Goal: Information Seeking & Learning: Learn about a topic

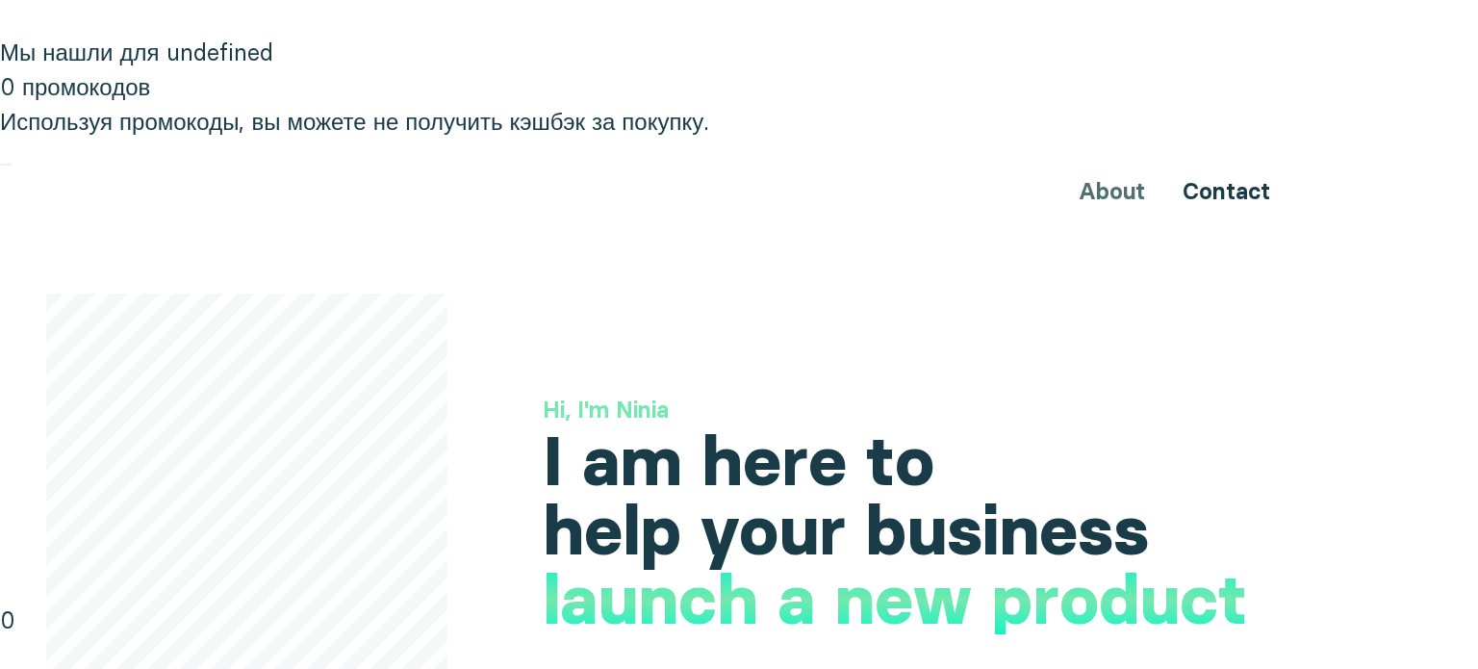
drag, startPoint x: 581, startPoint y: 233, endPoint x: 607, endPoint y: 238, distance: 26.4
click at [607, 394] on h3 "Hi, I'm Ninia" at bounding box center [922, 410] width 758 height 33
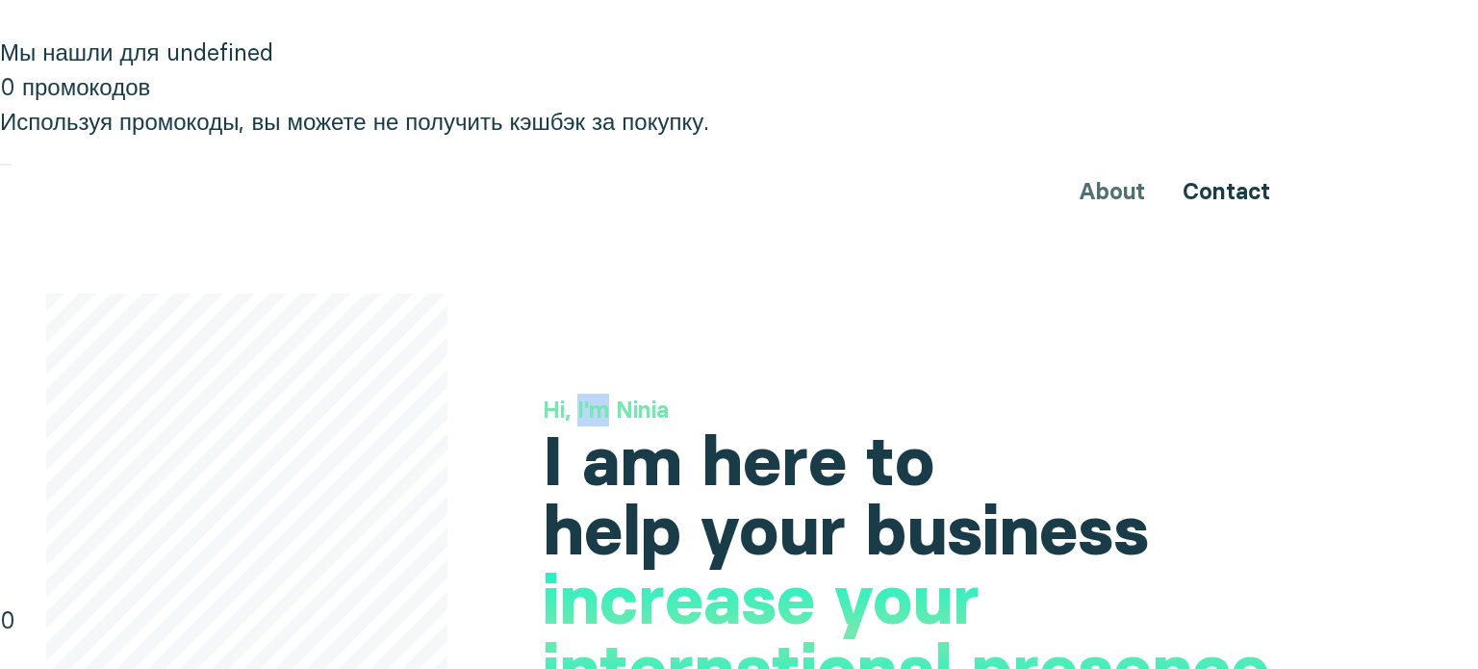
drag, startPoint x: 609, startPoint y: 237, endPoint x: 581, endPoint y: 233, distance: 28.2
click at [581, 394] on h3 "Hi, I'm Ninia" at bounding box center [922, 410] width 758 height 33
copy h3 "I'm"
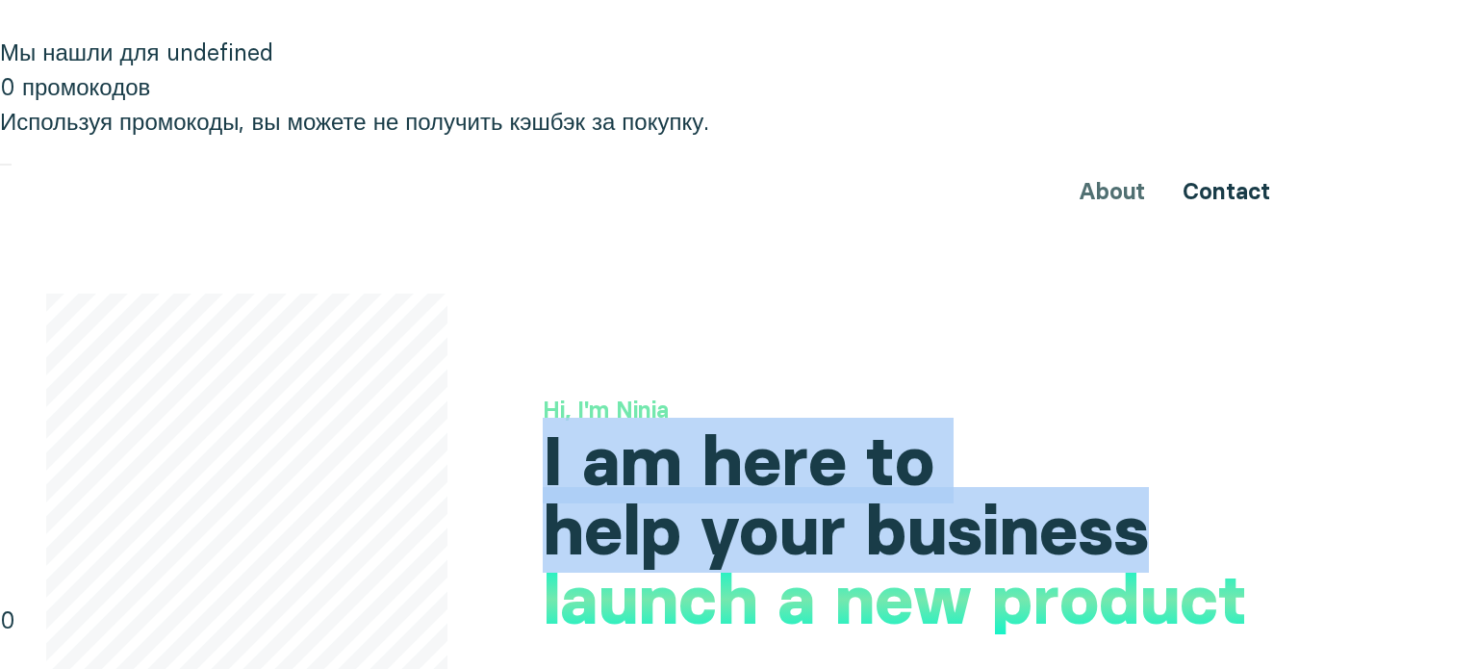
drag, startPoint x: 537, startPoint y: 279, endPoint x: 1154, endPoint y: 371, distance: 623.8
copy h1 "I am here to help your business"
